Goal: Task Accomplishment & Management: Manage account settings

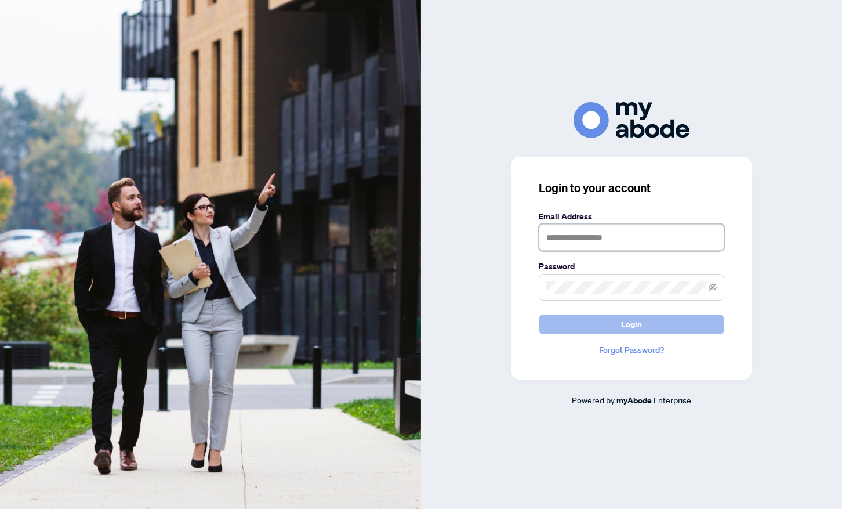
type input "**********"
click at [623, 330] on span "Login" at bounding box center [631, 324] width 21 height 19
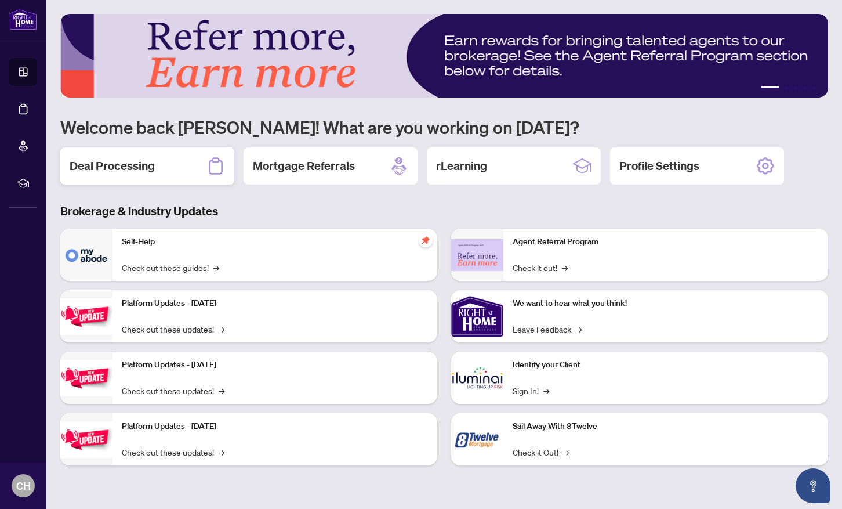
click at [147, 161] on h2 "Deal Processing" at bounding box center [112, 166] width 85 height 16
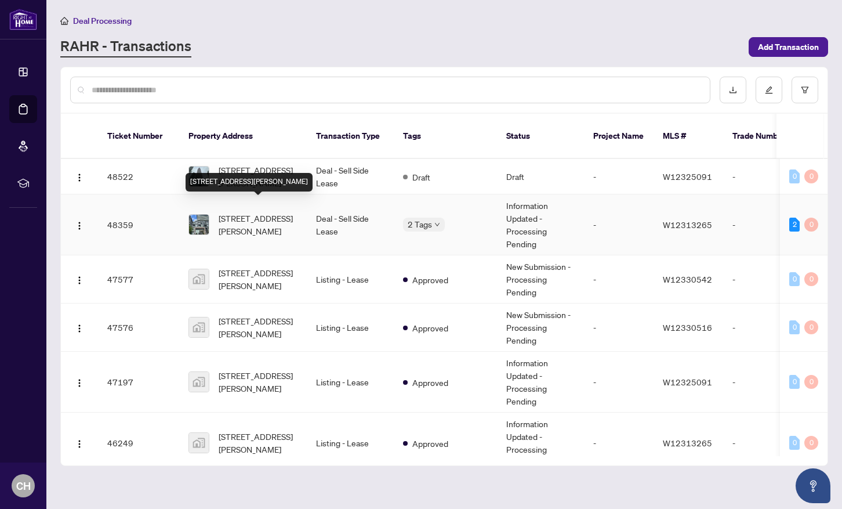
click at [258, 212] on span "[STREET_ADDRESS][PERSON_NAME]" at bounding box center [258, 225] width 79 height 26
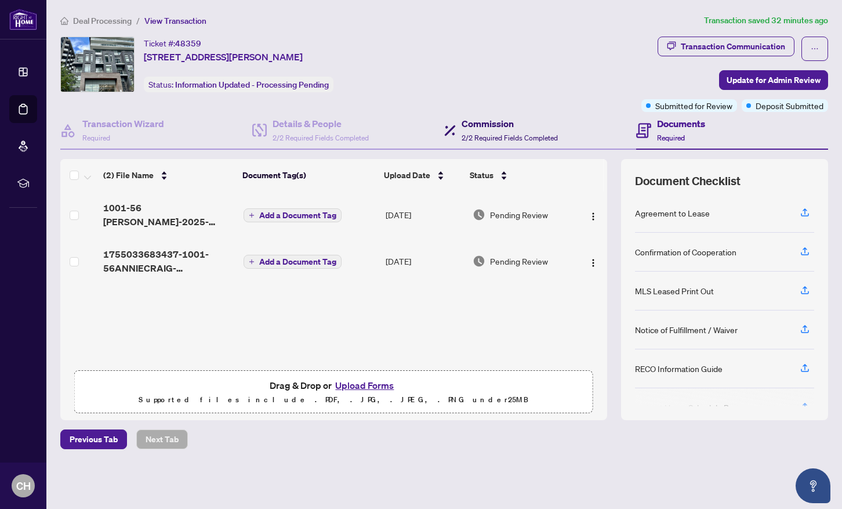
click at [471, 128] on h4 "Commission" at bounding box center [510, 124] width 96 height 14
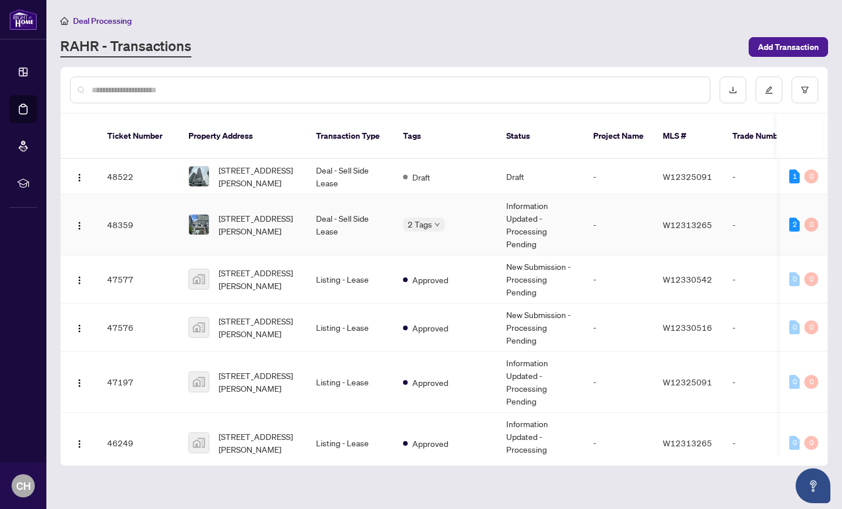
click at [255, 212] on span "[STREET_ADDRESS][PERSON_NAME]" at bounding box center [258, 225] width 79 height 26
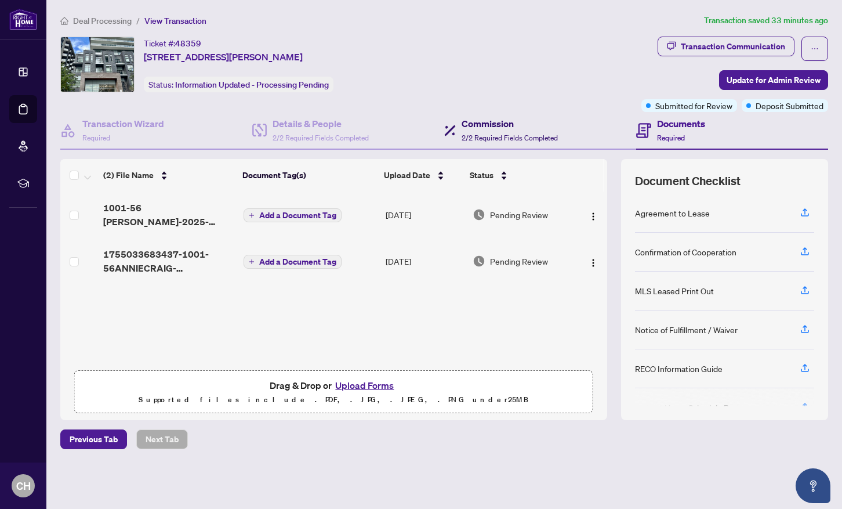
click at [469, 137] on span "2/2 Required Fields Completed" at bounding box center [510, 137] width 96 height 9
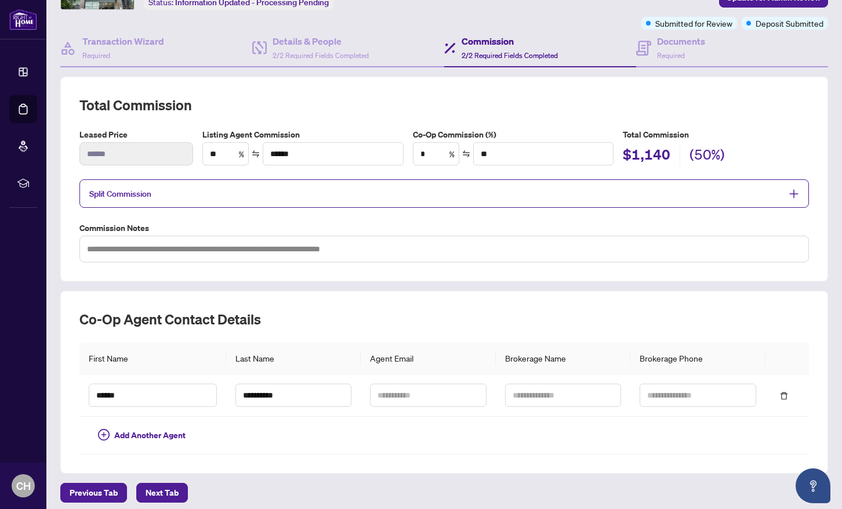
scroll to position [93, 0]
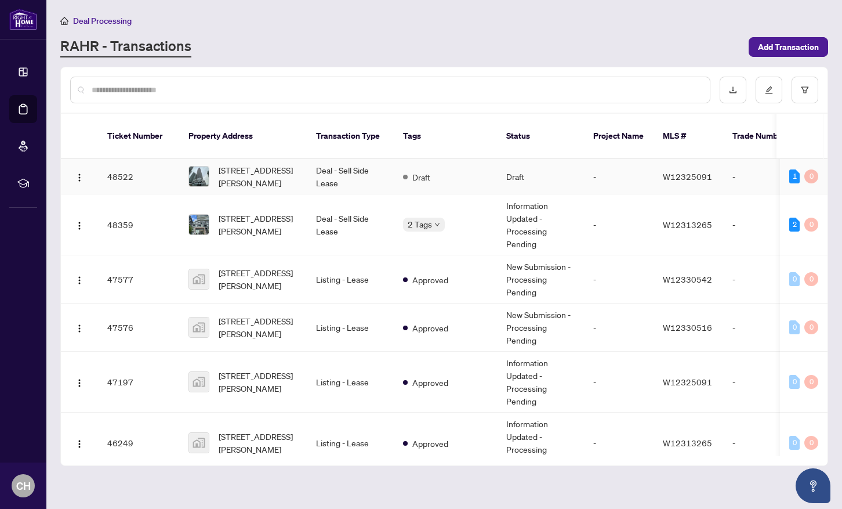
click at [303, 159] on td "[STREET_ADDRESS][PERSON_NAME]" at bounding box center [243, 176] width 128 height 35
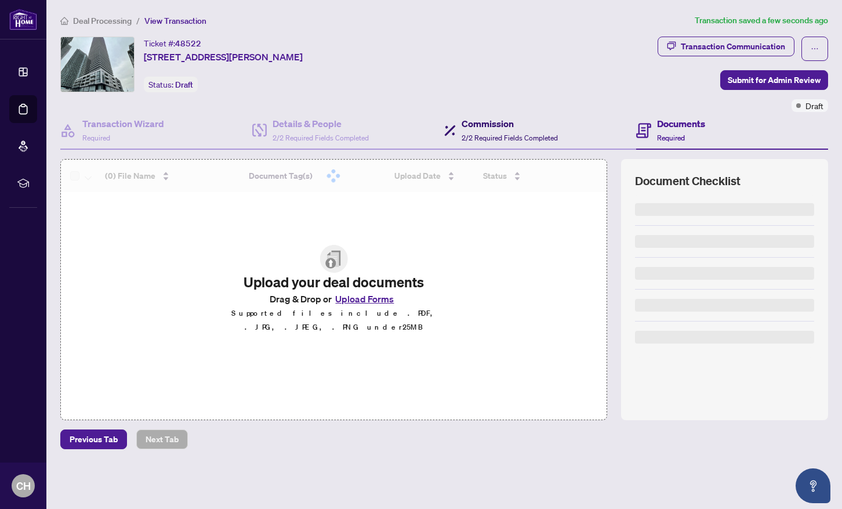
click at [524, 139] on span "2/2 Required Fields Completed" at bounding box center [510, 137] width 96 height 9
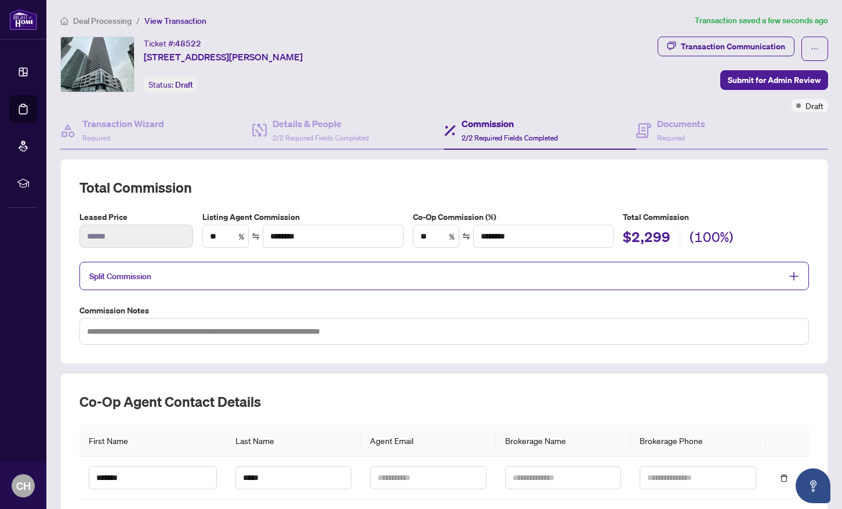
scroll to position [97, 0]
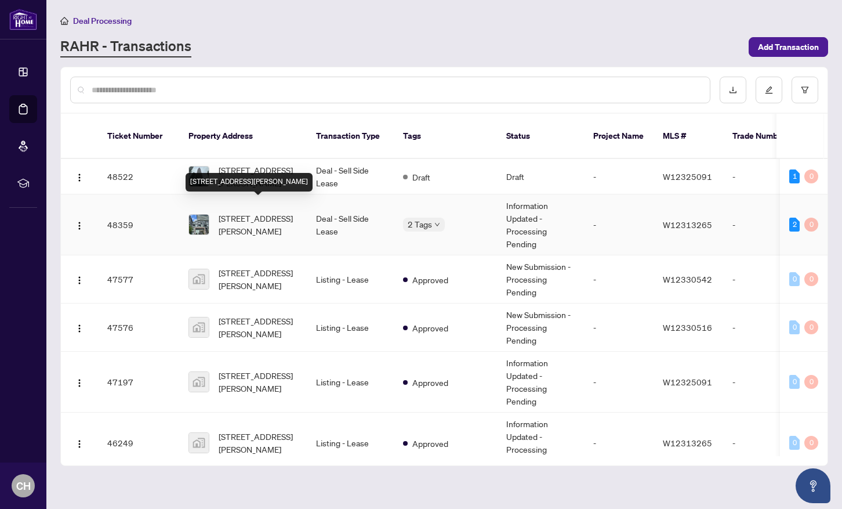
click at [261, 212] on span "[STREET_ADDRESS][PERSON_NAME]" at bounding box center [258, 225] width 79 height 26
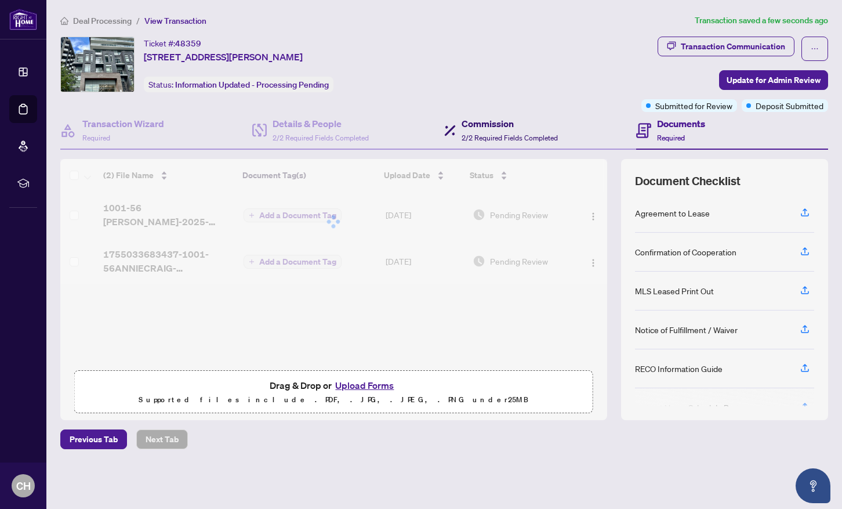
click at [505, 137] on span "2/2 Required Fields Completed" at bounding box center [510, 137] width 96 height 9
